Goal: Transaction & Acquisition: Purchase product/service

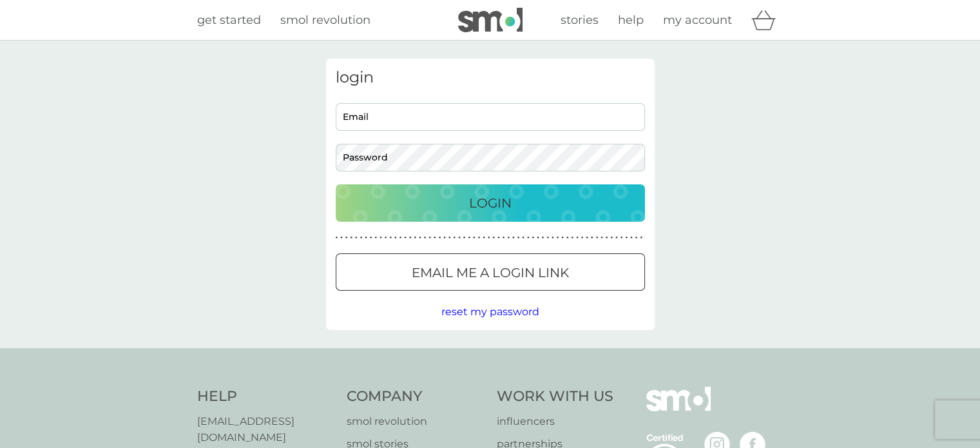
type input "tambaralilly@gmail.com"
click at [490, 200] on p "Login" at bounding box center [490, 203] width 43 height 21
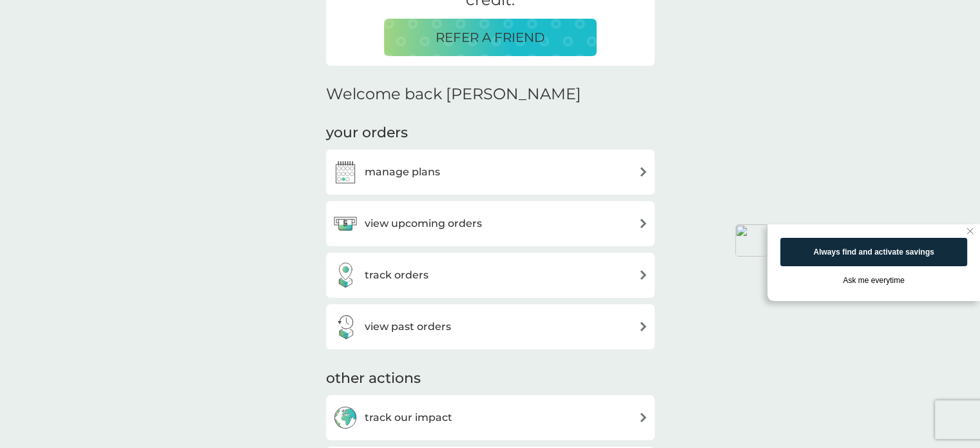
scroll to position [322, 0]
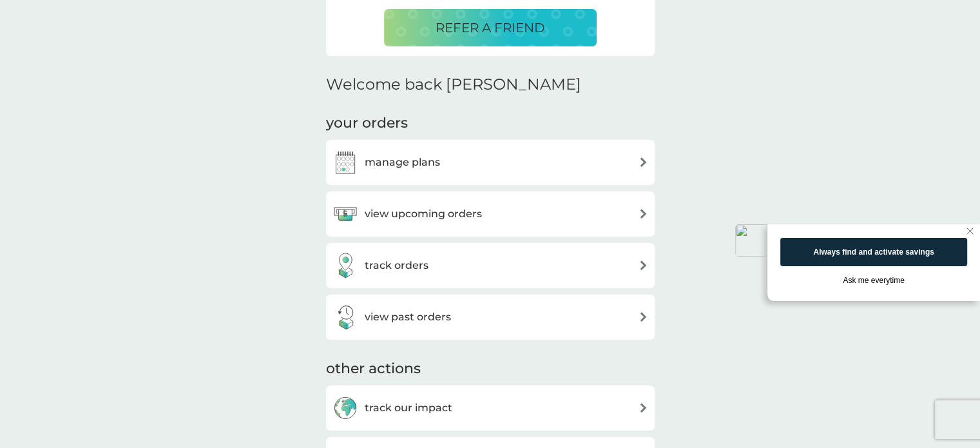
click at [521, 162] on div "manage plans" at bounding box center [490, 162] width 316 height 26
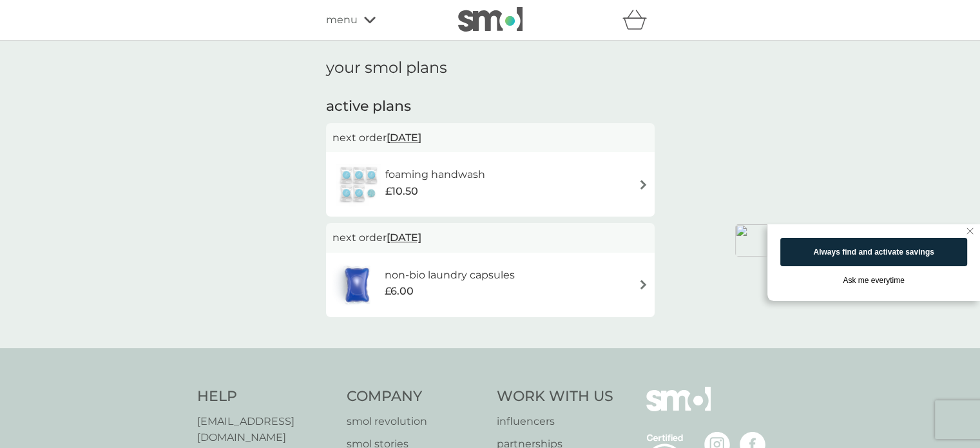
click at [634, 181] on div "foaming handwash £10.50" at bounding box center [490, 184] width 316 height 45
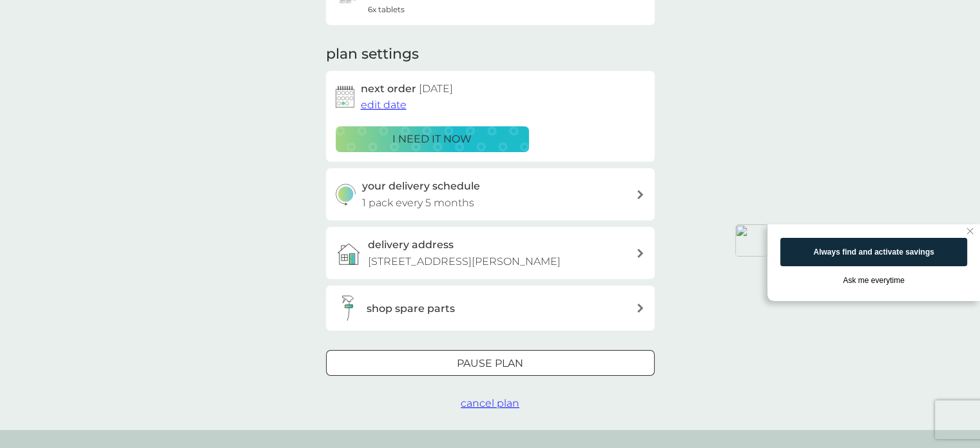
scroll to position [64, 0]
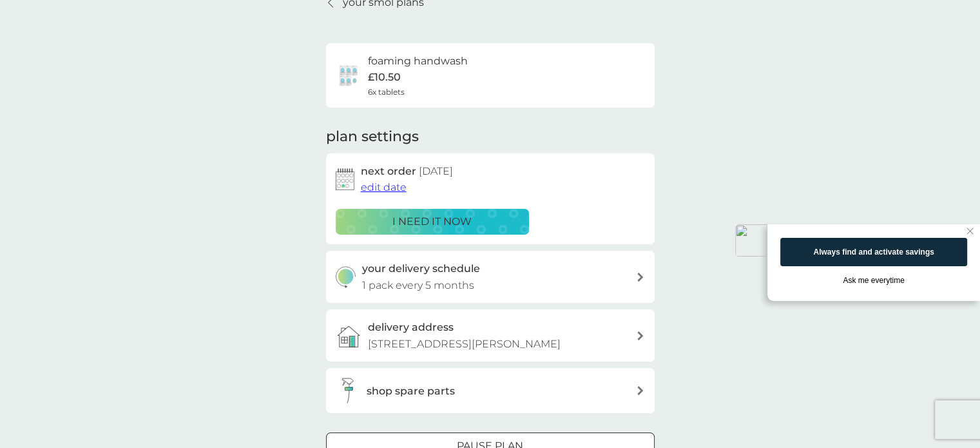
click at [376, 187] on span "edit date" at bounding box center [384, 187] width 46 height 12
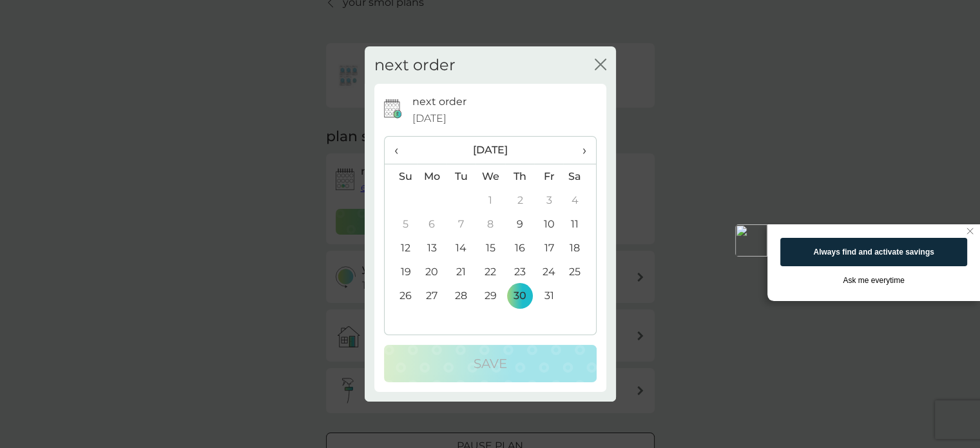
click at [581, 148] on span "›" at bounding box center [579, 150] width 13 height 27
click at [571, 294] on td "28" at bounding box center [579, 295] width 32 height 24
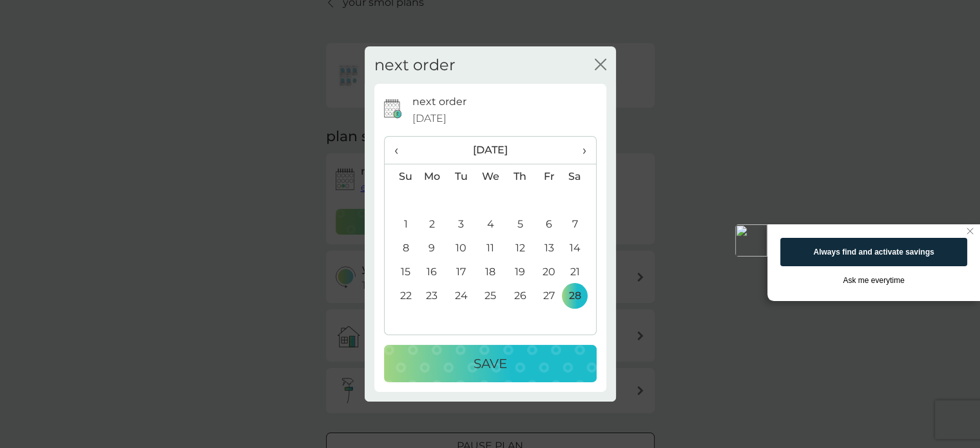
click at [483, 362] on p "Save" at bounding box center [491, 363] width 34 height 21
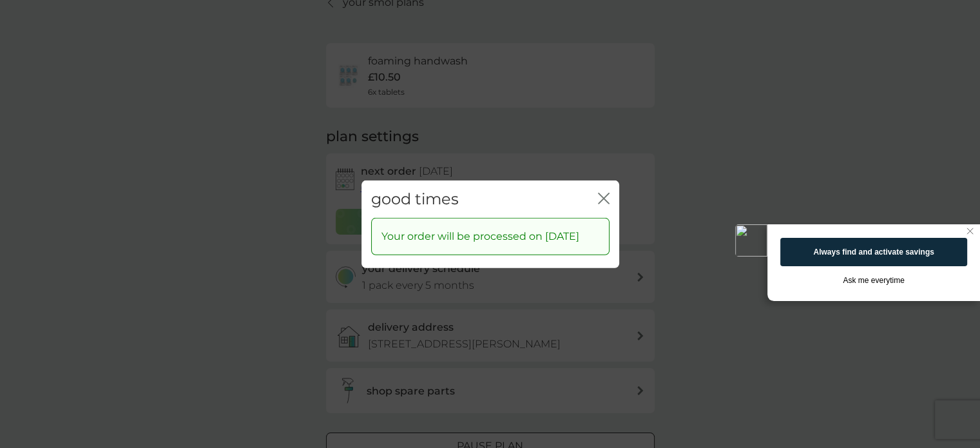
click at [601, 192] on icon "close" at bounding box center [604, 198] width 12 height 12
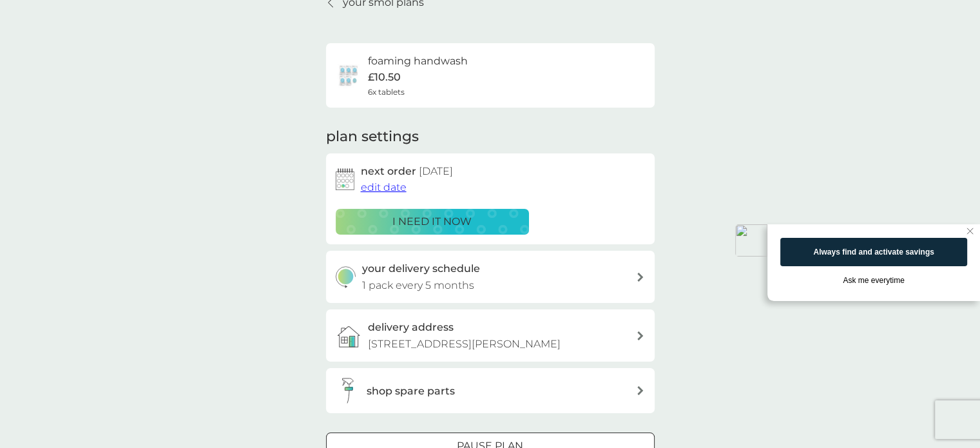
scroll to position [0, 0]
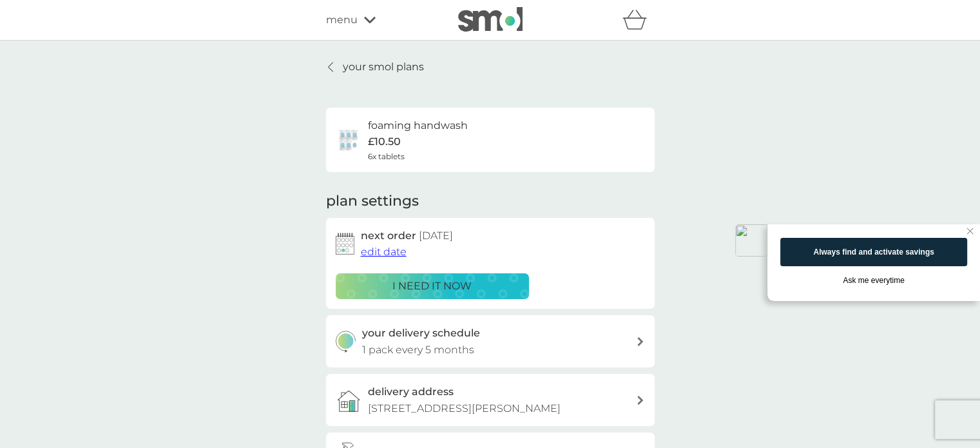
click at [357, 64] on p "your smol plans" at bounding box center [383, 67] width 81 height 17
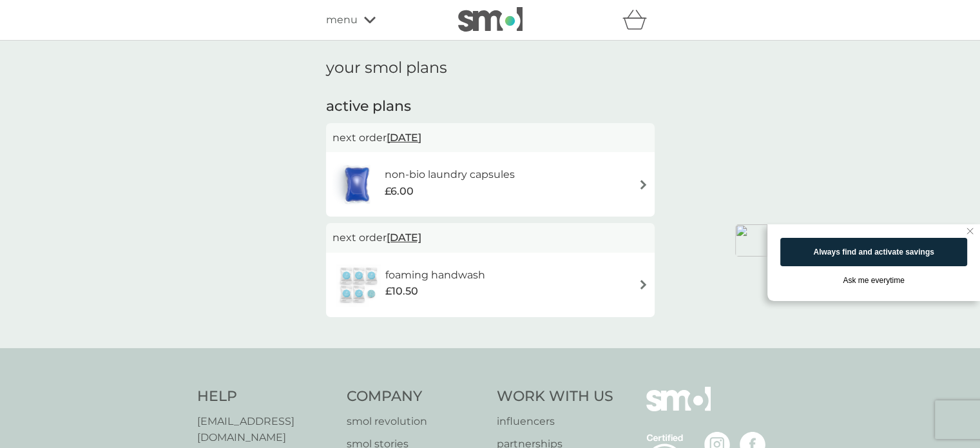
click at [460, 175] on h6 "non-bio laundry capsules" at bounding box center [450, 174] width 130 height 17
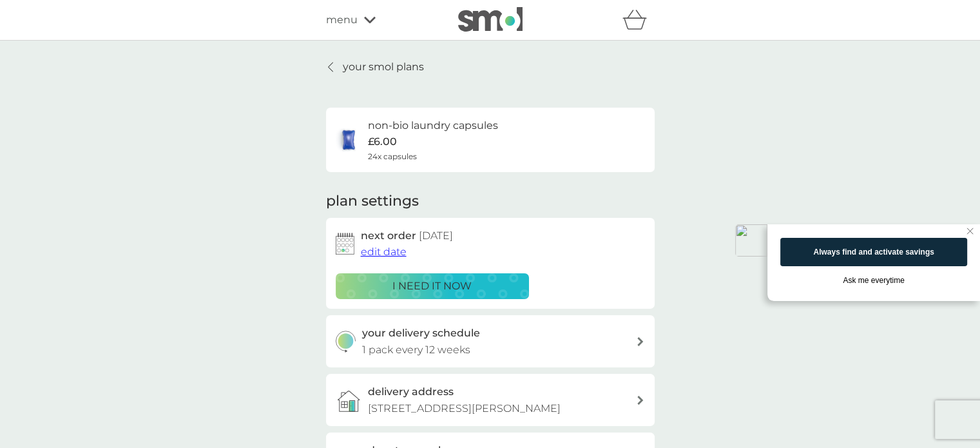
click at [425, 280] on p "i need it now" at bounding box center [431, 286] width 79 height 17
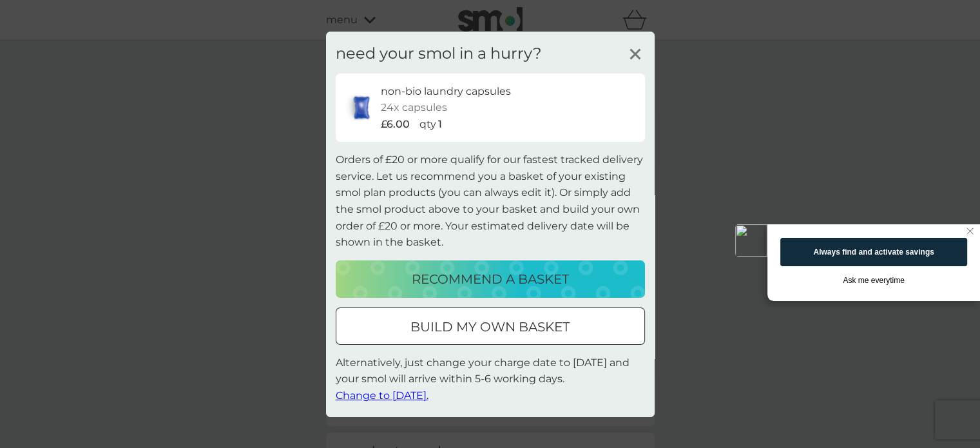
click at [501, 329] on div at bounding box center [490, 327] width 46 height 14
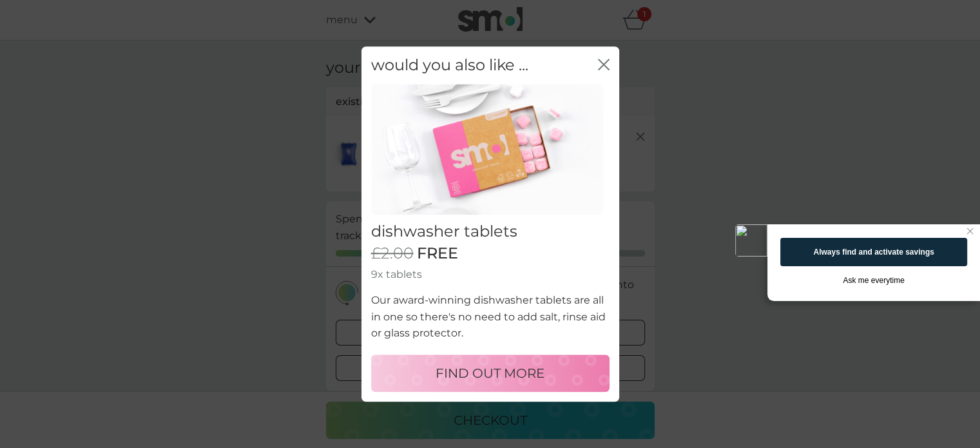
click at [602, 59] on icon "close" at bounding box center [604, 65] width 12 height 12
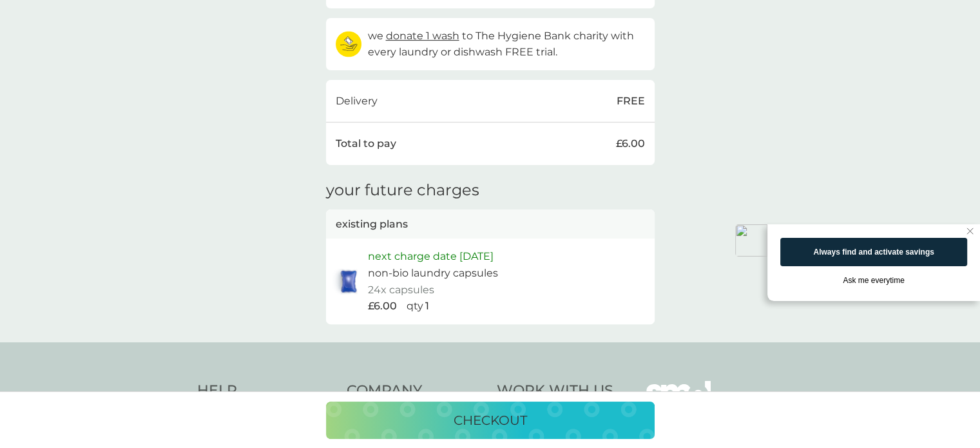
scroll to position [387, 0]
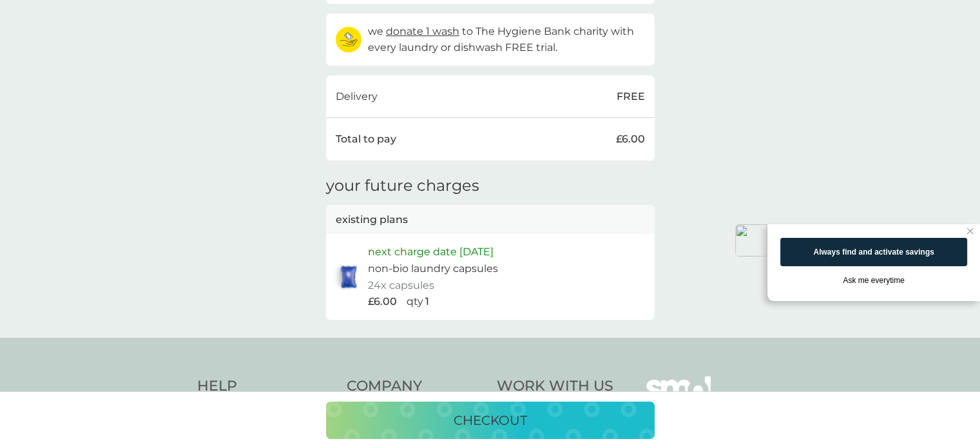
click at [490, 417] on p "checkout" at bounding box center [490, 420] width 73 height 21
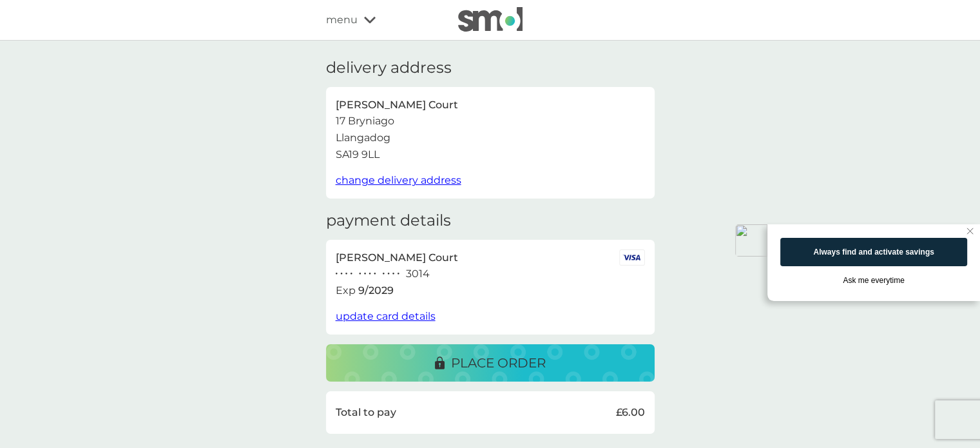
click at [492, 357] on p "place order" at bounding box center [498, 362] width 95 height 21
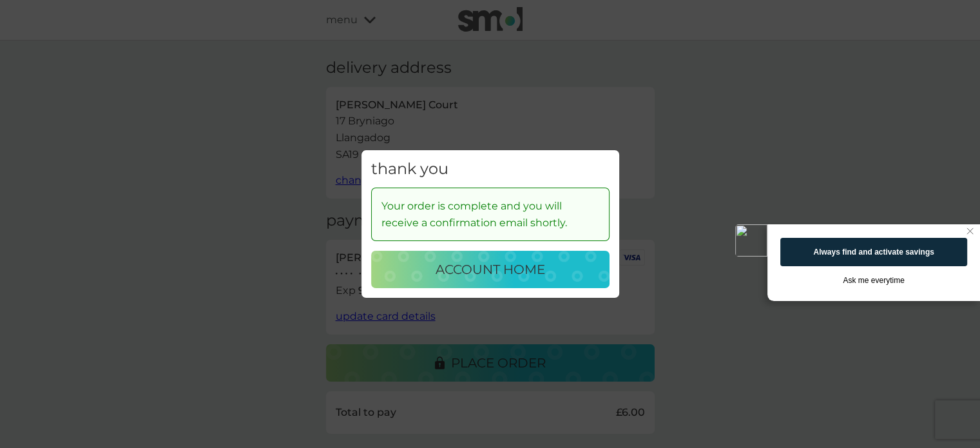
click at [490, 267] on p "account home" at bounding box center [491, 269] width 110 height 21
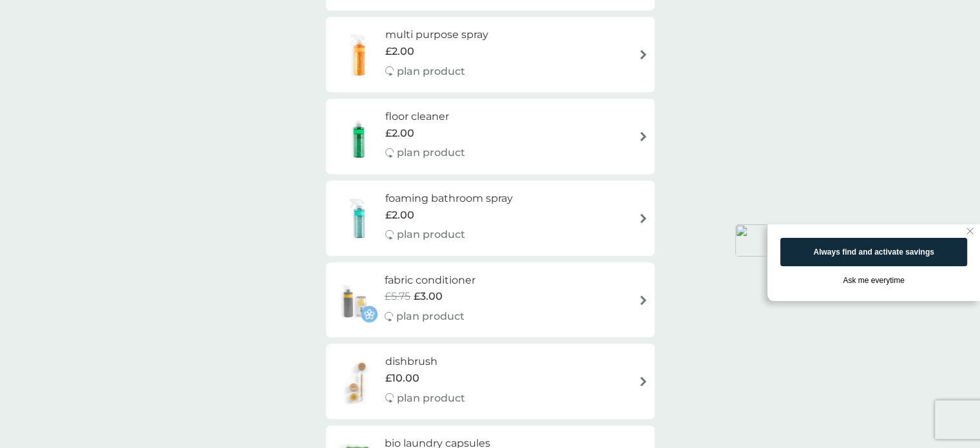
scroll to position [1031, 0]
click at [502, 220] on div "£2.00" at bounding box center [449, 214] width 128 height 17
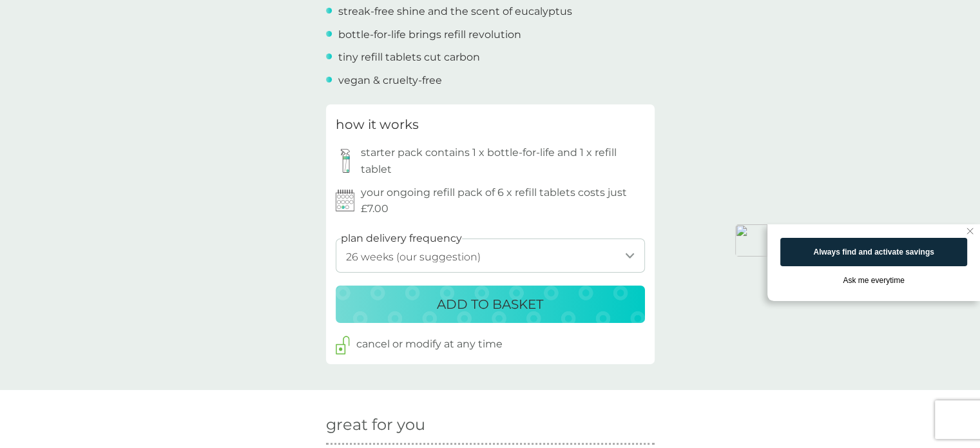
scroll to position [580, 0]
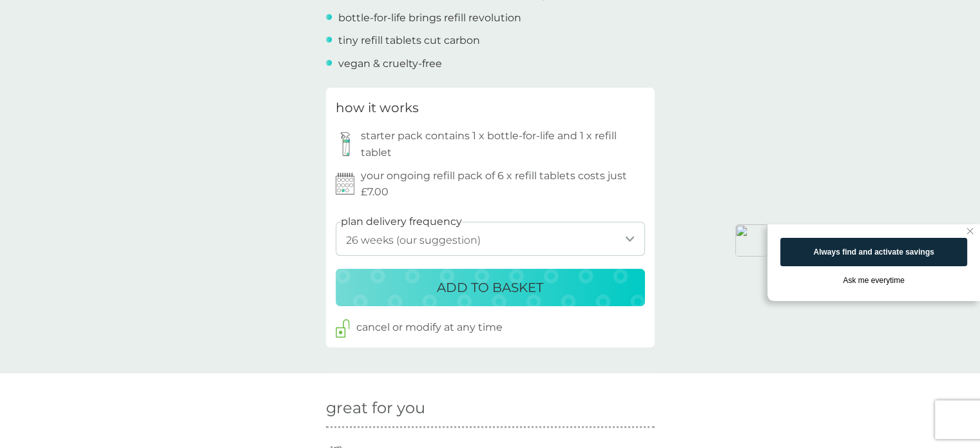
click at [628, 235] on select "1 week 2 weeks 3 weeks 4 weeks 5 weeks 6 weeks 7 weeks 8 weeks 9 weeks 10 weeks…" at bounding box center [490, 239] width 309 height 34
select select "245"
click at [336, 222] on select "1 week 2 weeks 3 weeks 4 weeks 5 weeks 6 weeks 7 weeks 8 weeks 9 weeks 10 weeks…" at bounding box center [490, 239] width 309 height 34
click at [497, 283] on p "ADD TO BASKET" at bounding box center [490, 287] width 106 height 21
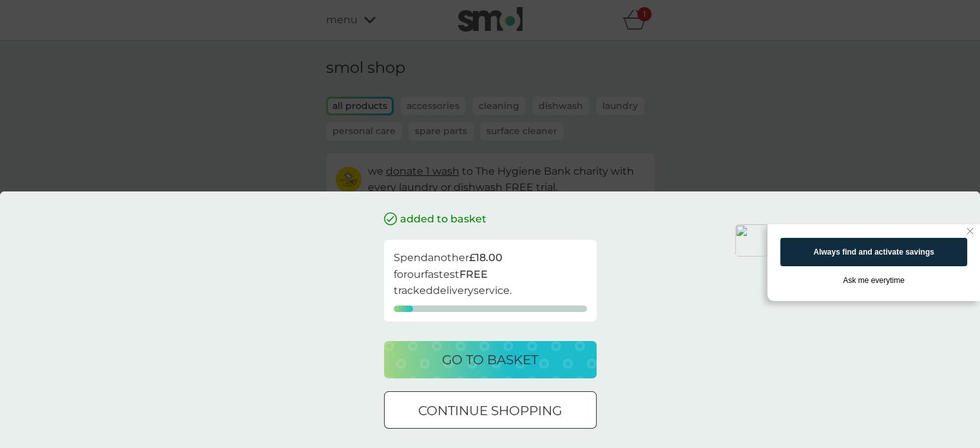
click at [492, 361] on p "go to basket" at bounding box center [490, 359] width 96 height 21
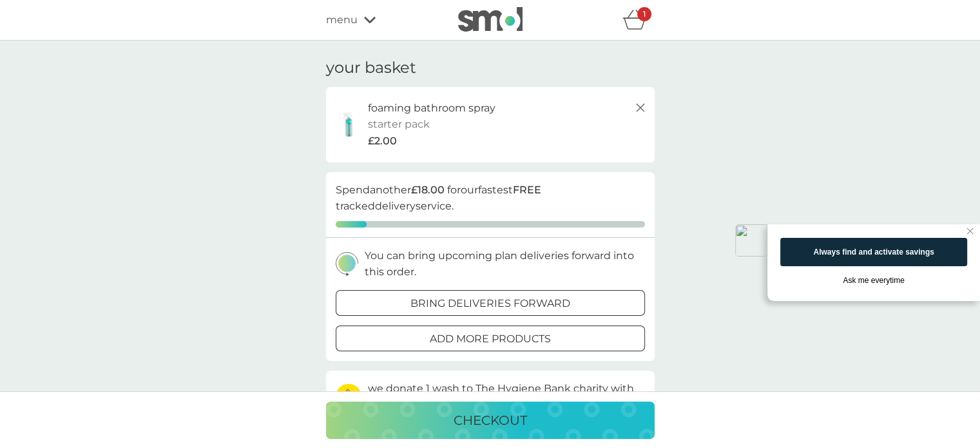
click at [484, 417] on p "checkout" at bounding box center [490, 420] width 73 height 21
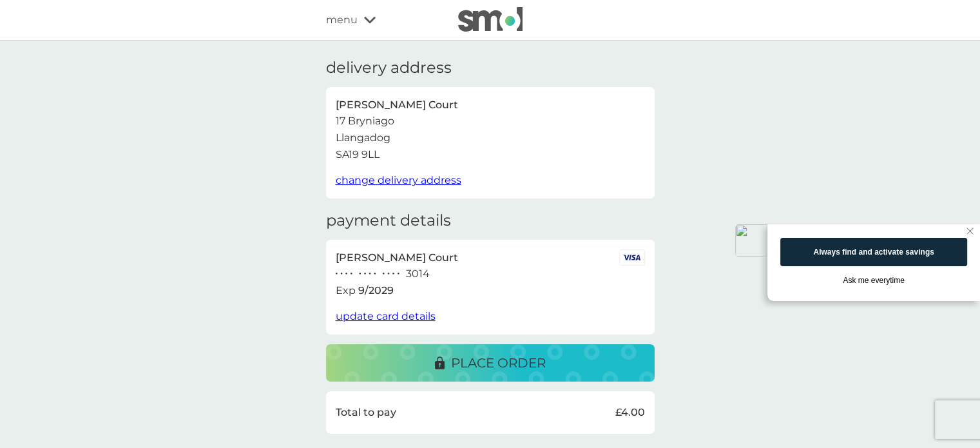
click at [493, 362] on p "place order" at bounding box center [498, 362] width 95 height 21
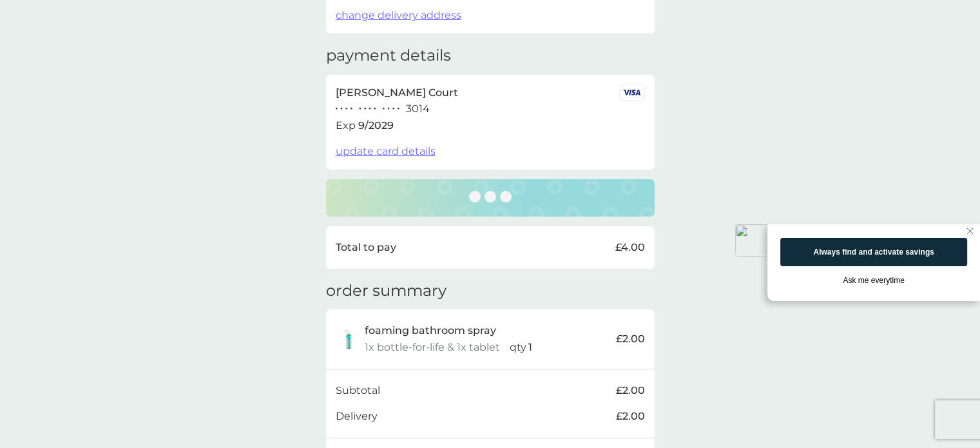
scroll to position [193, 0]
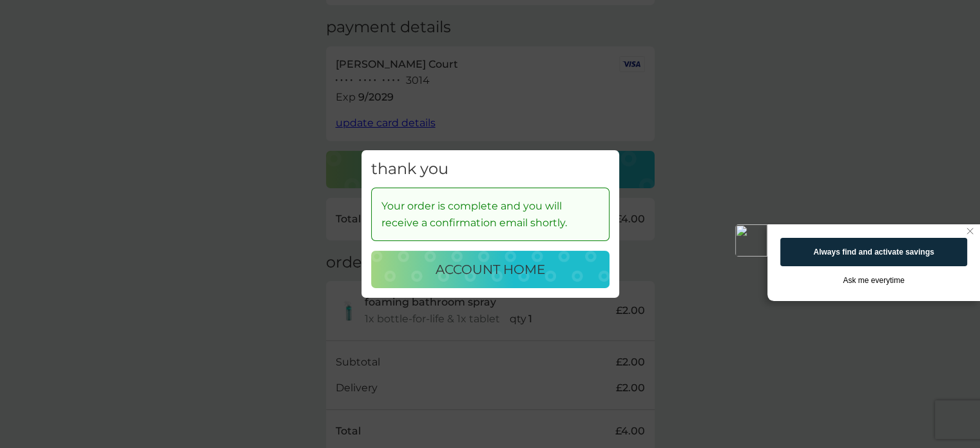
click at [486, 272] on p "account home" at bounding box center [491, 269] width 110 height 21
